Goal: Task Accomplishment & Management: Use online tool/utility

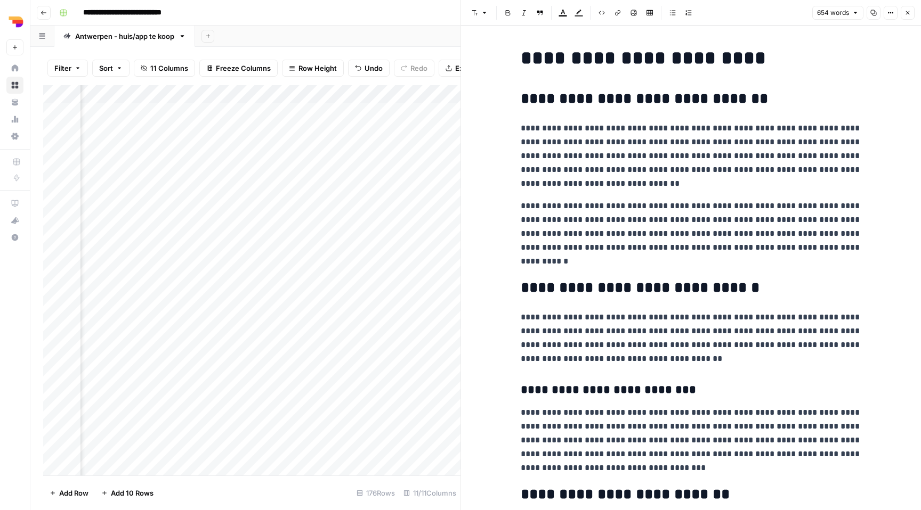
click at [907, 17] on button "Close" at bounding box center [907, 13] width 14 height 14
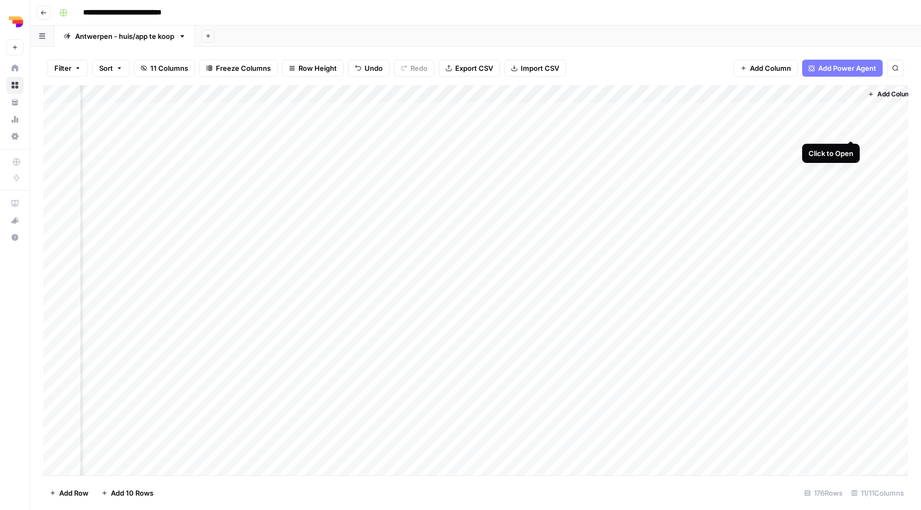
click at [854, 131] on div "Add Column" at bounding box center [475, 280] width 865 height 391
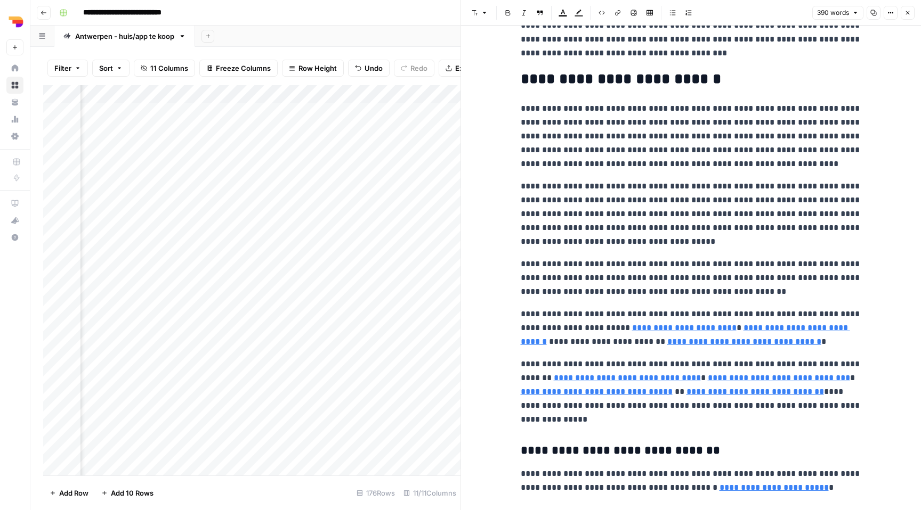
scroll to position [279, 0]
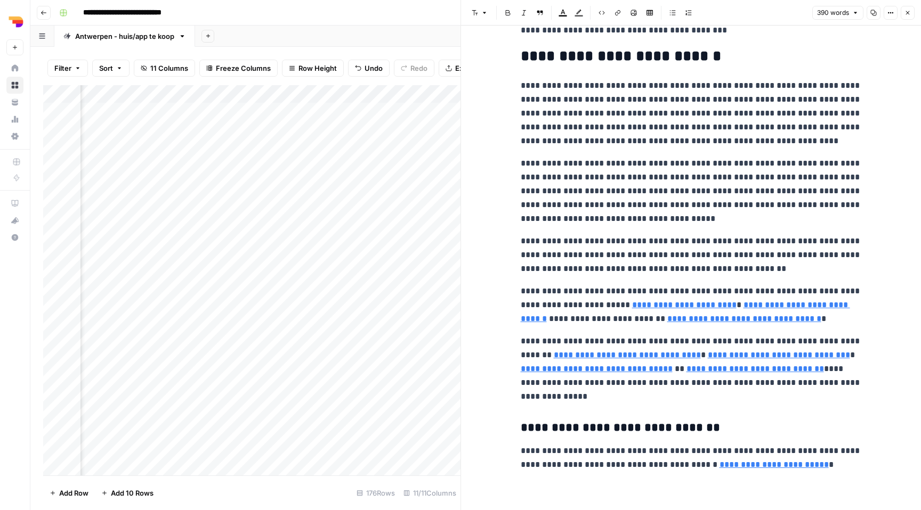
click at [907, 15] on icon "button" at bounding box center [907, 13] width 6 height 6
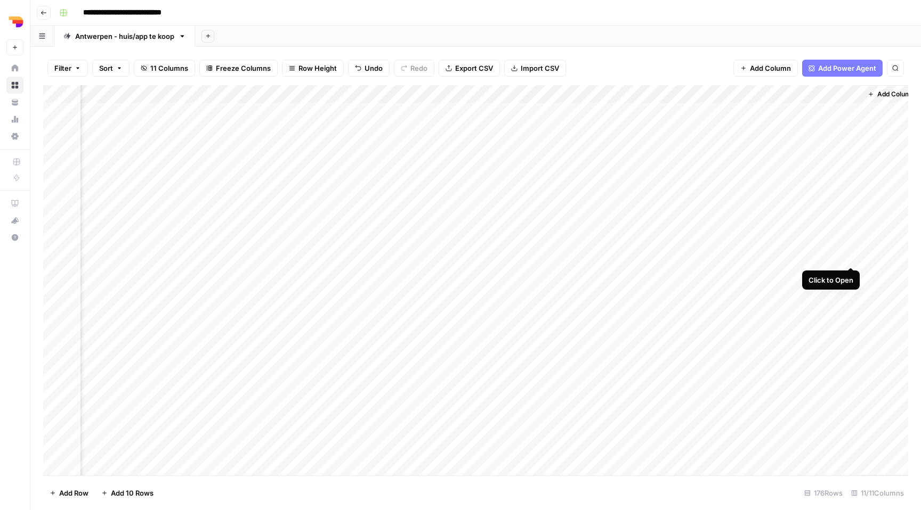
click at [852, 255] on div "Add Column" at bounding box center [475, 280] width 865 height 391
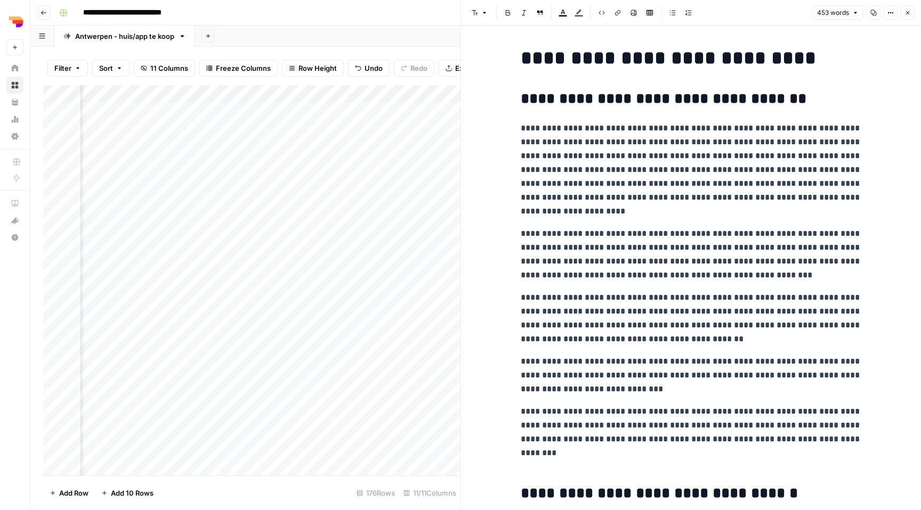
click at [908, 10] on icon "button" at bounding box center [907, 13] width 6 height 6
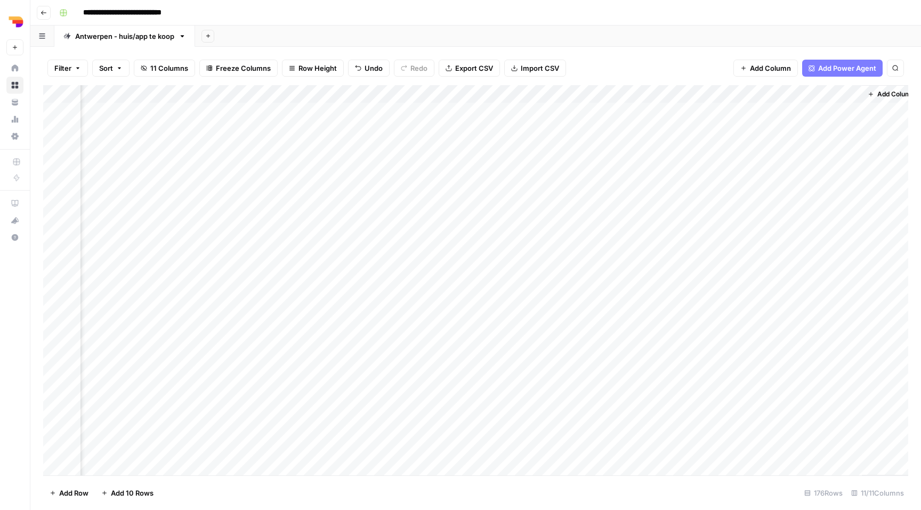
drag, startPoint x: 438, startPoint y: 470, endPoint x: 265, endPoint y: 467, distance: 173.2
click at [264, 467] on div "Add Column" at bounding box center [475, 280] width 865 height 391
drag, startPoint x: 370, startPoint y: 473, endPoint x: 300, endPoint y: 475, distance: 70.3
click at [300, 475] on div "Add Column" at bounding box center [475, 280] width 865 height 391
click at [331, 510] on footer "Add Row Add 10 Rows 176 Rows 11/11 Columns" at bounding box center [475, 493] width 865 height 35
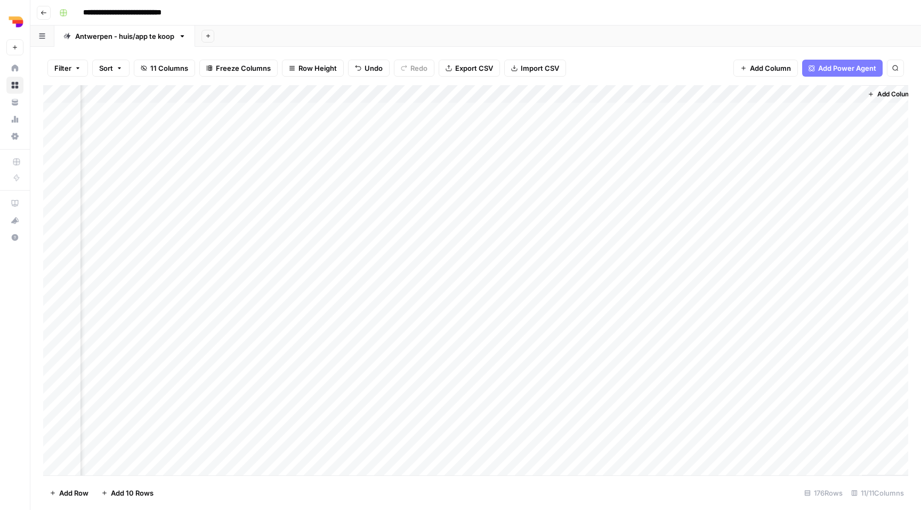
click at [330, 493] on footer "Add Row Add 10 Rows 176 Rows 11/11 Columns" at bounding box center [475, 493] width 865 height 35
